Goal: Information Seeking & Learning: Understand process/instructions

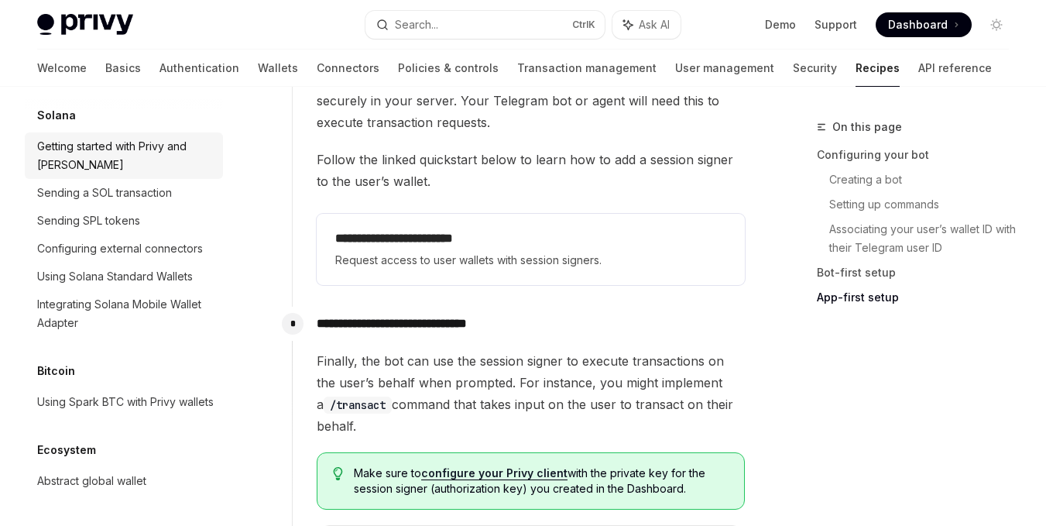
scroll to position [3449, 0]
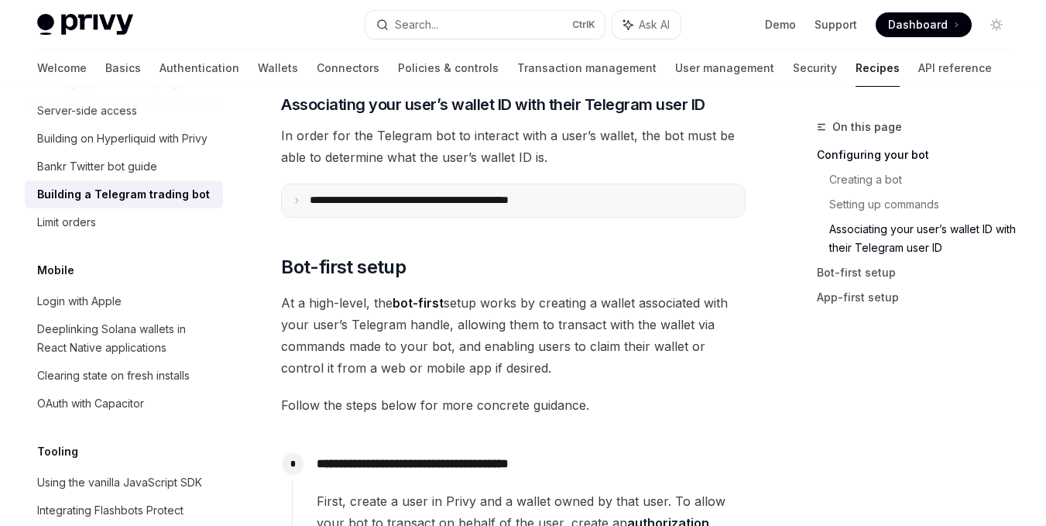
scroll to position [1151, 0]
click at [489, 200] on p "**********" at bounding box center [442, 200] width 265 height 14
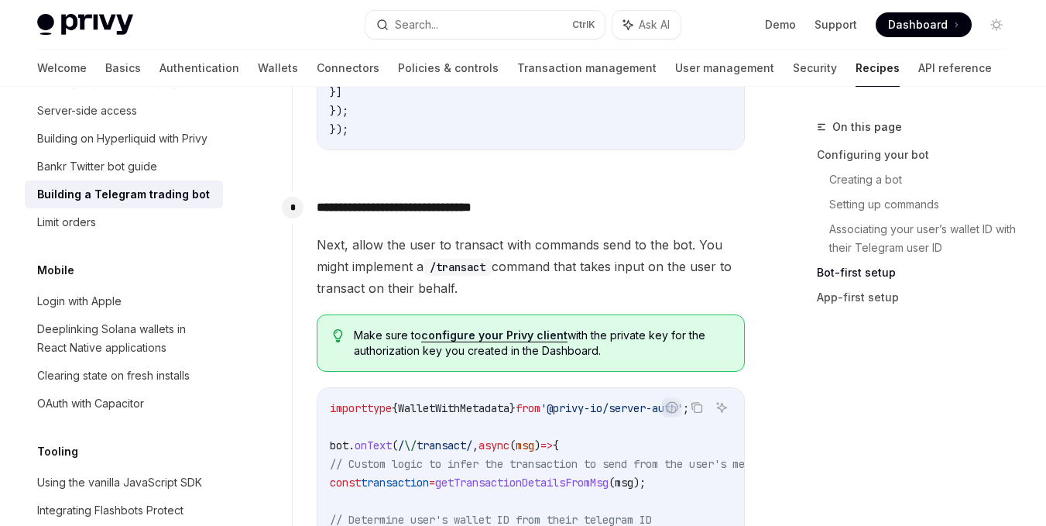
scroll to position [2594, 0]
